Goal: Task Accomplishment & Management: Manage account settings

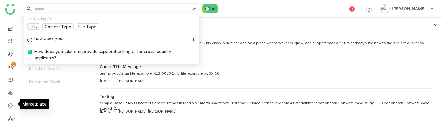
scroll to position [80, 0]
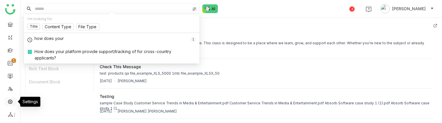
click at [10, 103] on link at bounding box center [10, 101] width 5 height 5
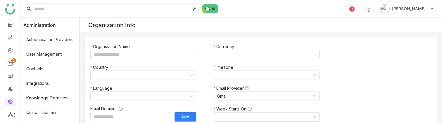
type input "*******"
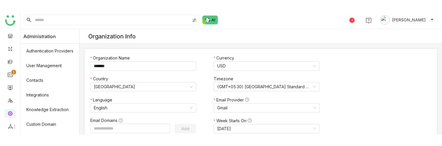
scroll to position [187, 0]
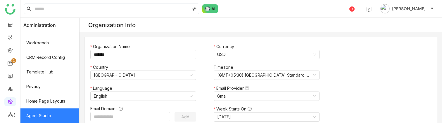
click at [42, 116] on link "Agent Studio" at bounding box center [49, 116] width 59 height 15
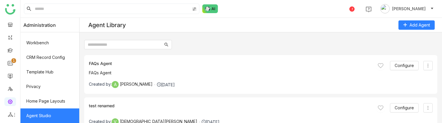
click at [139, 72] on div "FAQs Agent" at bounding box center [261, 72] width 344 height 5
click at [402, 67] on span "Configure" at bounding box center [404, 66] width 19 height 6
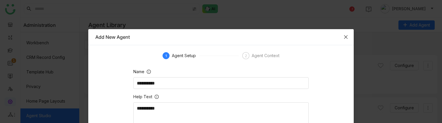
click at [348, 38] on span "Close" at bounding box center [346, 37] width 16 height 16
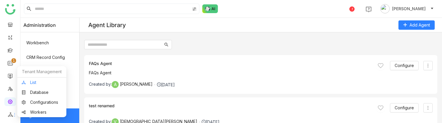
click at [40, 84] on link "List" at bounding box center [42, 83] width 40 height 4
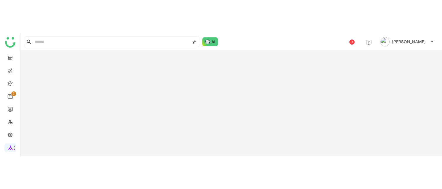
scroll to position [14, 0]
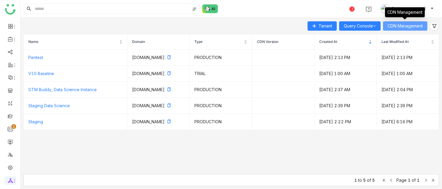
click at [390, 27] on span "CDN Management" at bounding box center [405, 26] width 35 height 6
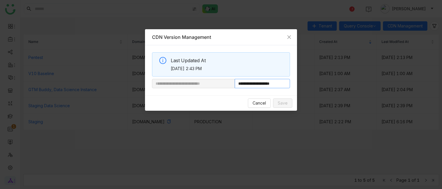
click at [259, 83] on input "**********" at bounding box center [262, 83] width 55 height 9
paste input "text"
type input "**********"
click at [286, 101] on span "Save" at bounding box center [283, 103] width 10 height 6
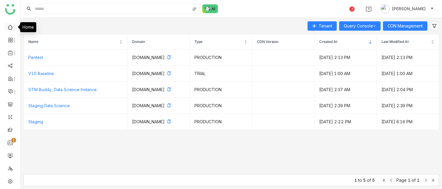
click at [9, 27] on link at bounding box center [10, 26] width 5 height 5
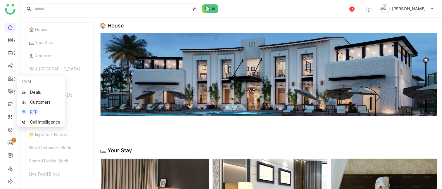
click at [32, 113] on link "RFP" at bounding box center [41, 112] width 39 height 4
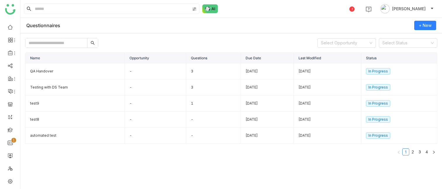
click at [273, 13] on div "1 karthick Linganathan" at bounding box center [231, 9] width 422 height 18
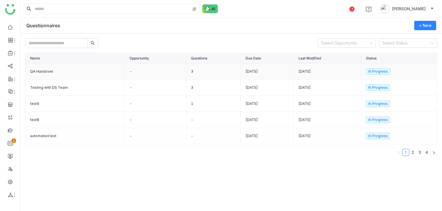
click at [75, 76] on td "QA Handover" at bounding box center [74, 71] width 99 height 16
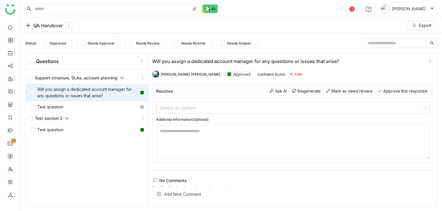
click at [29, 26] on icon at bounding box center [28, 25] width 5 height 5
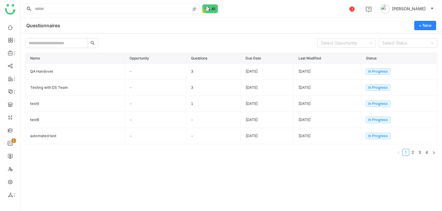
click at [205, 43] on div "Select Opportunity Select Status" at bounding box center [231, 43] width 412 height 10
